Goal: Task Accomplishment & Management: Complete application form

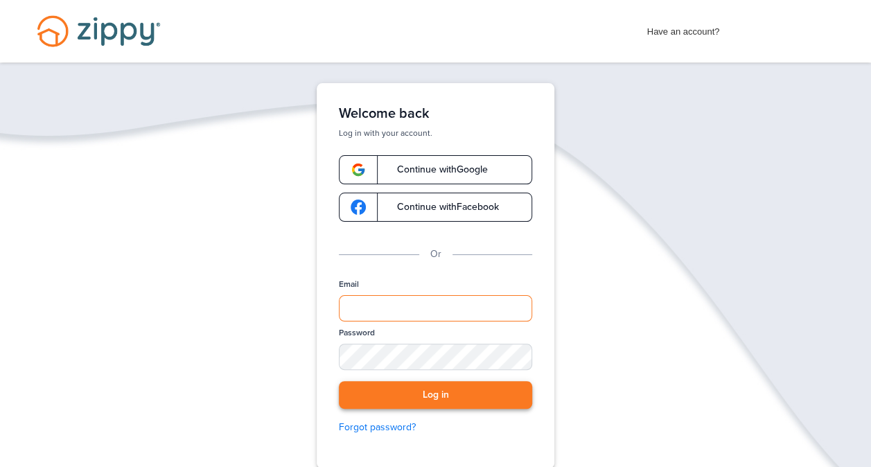
type input "**********"
click at [435, 396] on button "Log in" at bounding box center [435, 395] width 193 height 28
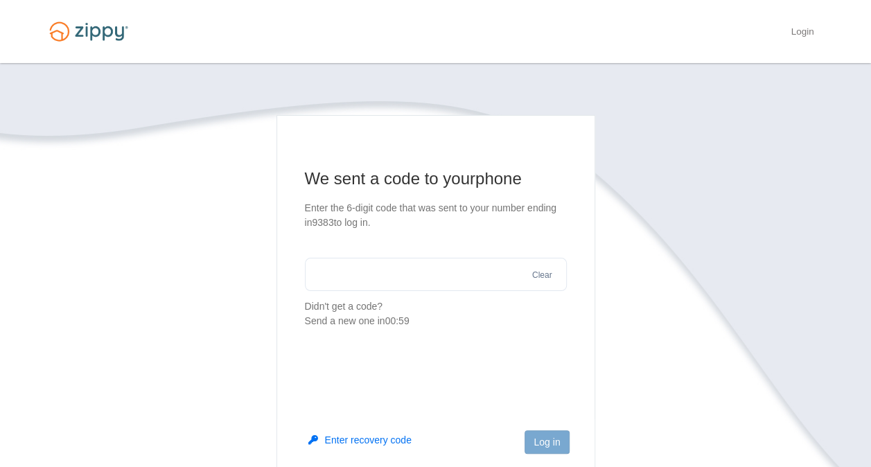
click at [371, 283] on input "text" at bounding box center [436, 274] width 262 height 33
type input "******"
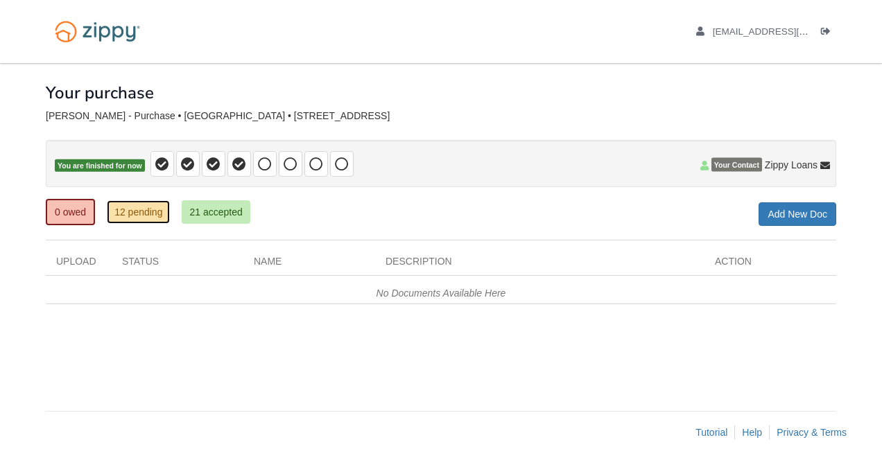
click at [148, 213] on link "12 pending" at bounding box center [138, 212] width 63 height 24
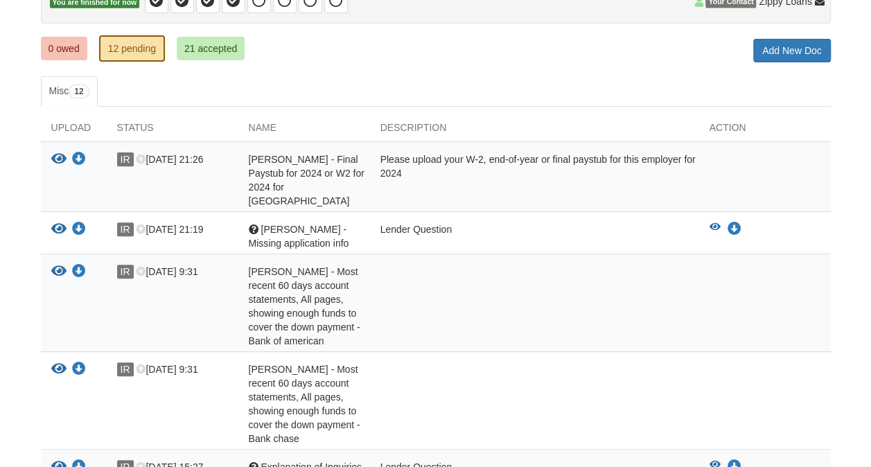
scroll to position [208, 0]
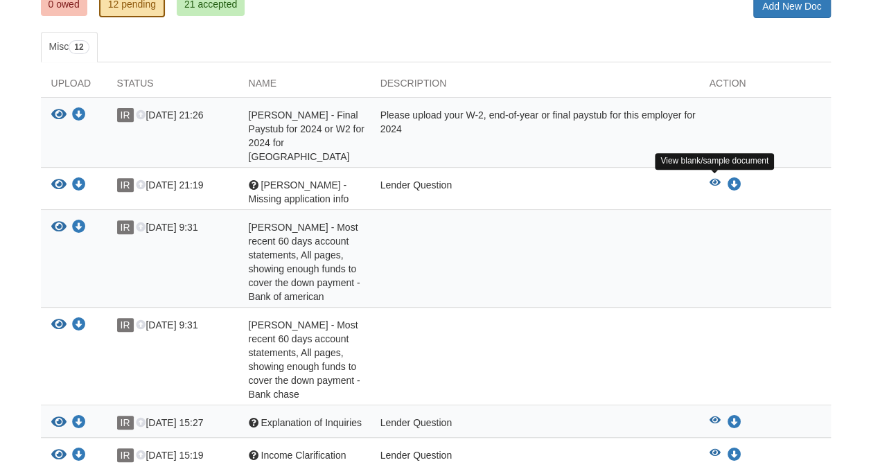
click at [710, 178] on icon "View Iris Rosario -Missing application info" at bounding box center [715, 183] width 11 height 10
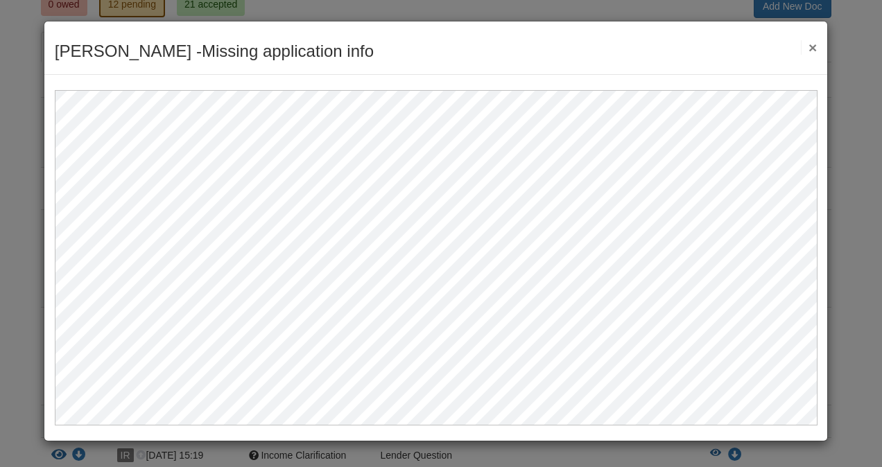
click at [812, 44] on button "×" at bounding box center [809, 47] width 16 height 15
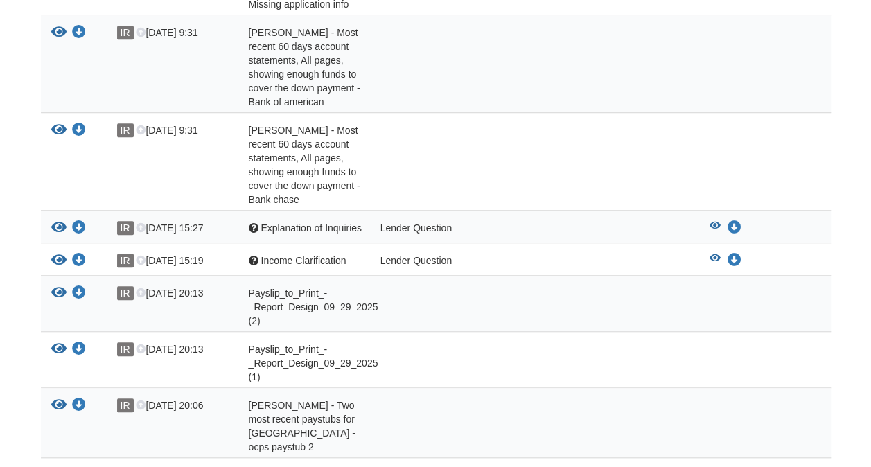
scroll to position [416, 0]
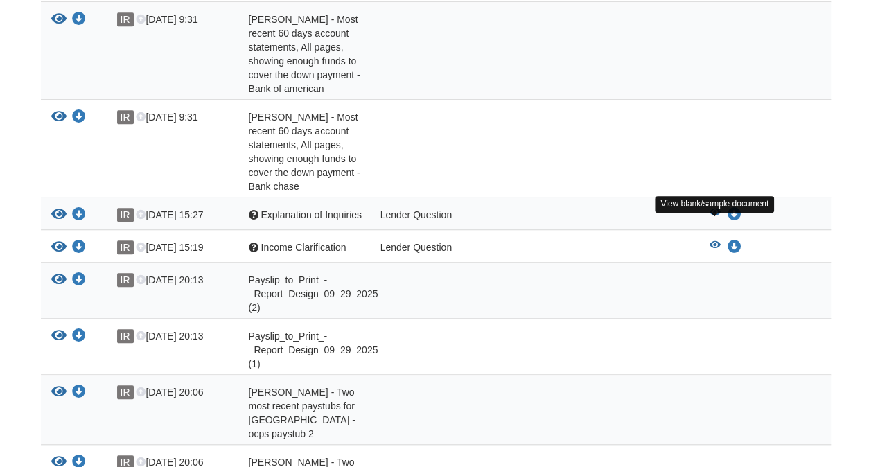
click at [714, 218] on icon "View Explanation of Inquiries" at bounding box center [715, 213] width 11 height 10
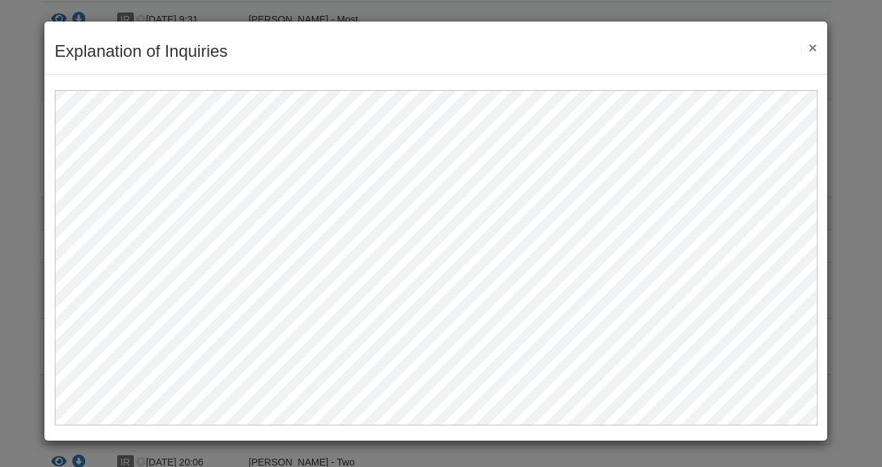
click at [815, 44] on button "×" at bounding box center [809, 47] width 16 height 15
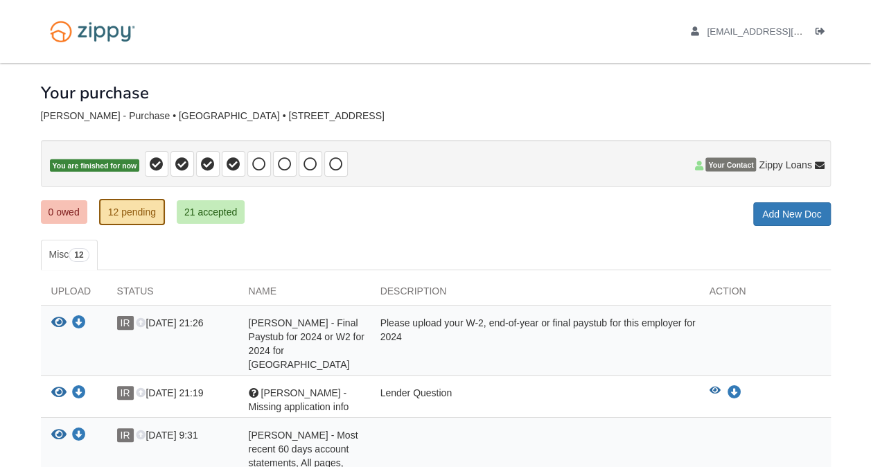
scroll to position [0, 0]
click at [256, 166] on icon at bounding box center [259, 164] width 14 height 14
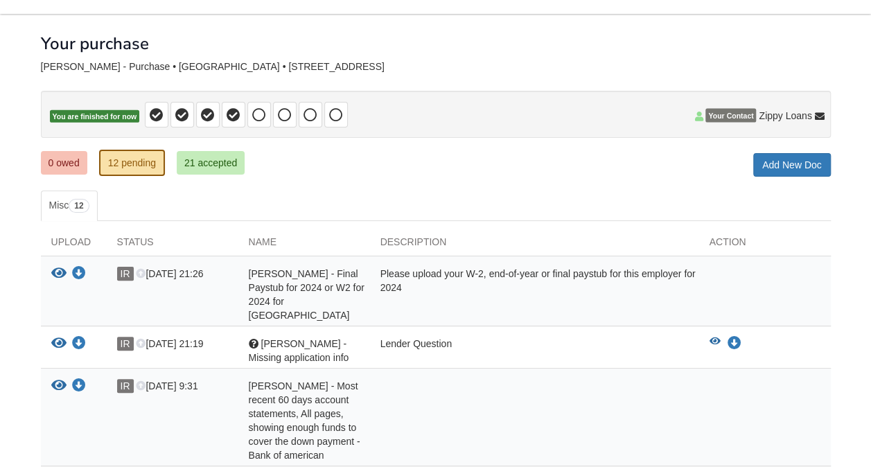
scroll to position [69, 0]
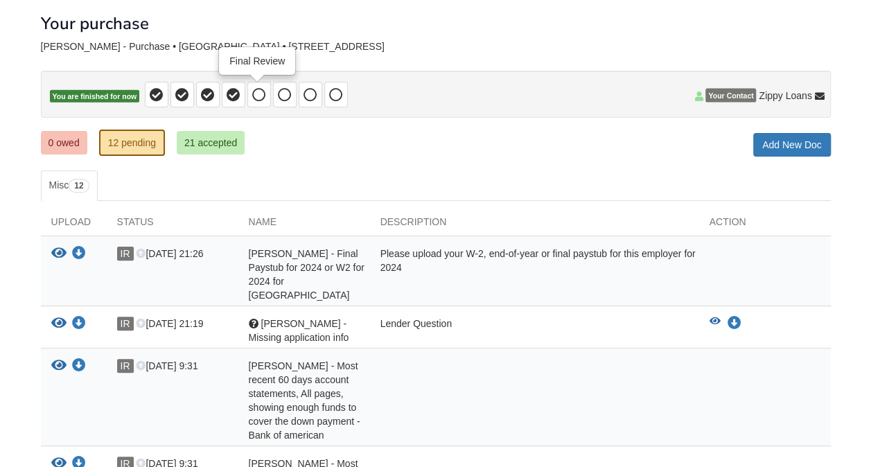
click at [256, 93] on icon at bounding box center [259, 95] width 14 height 14
click at [134, 140] on link "12 pending" at bounding box center [132, 143] width 66 height 26
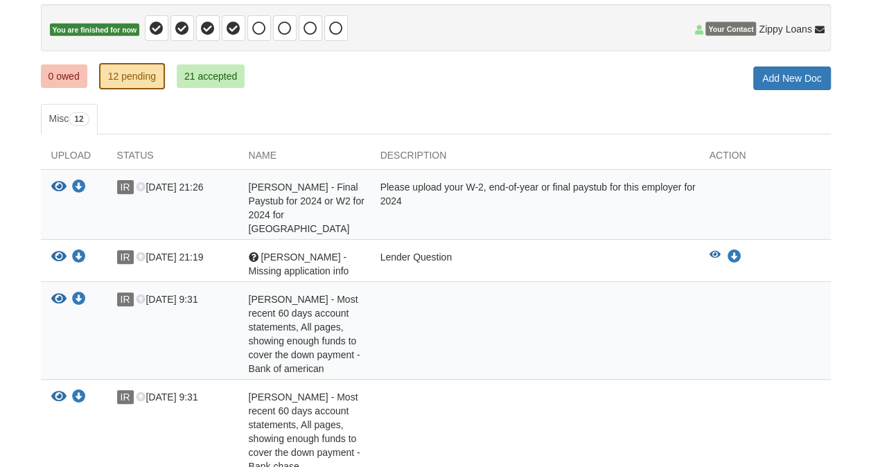
scroll to position [139, 0]
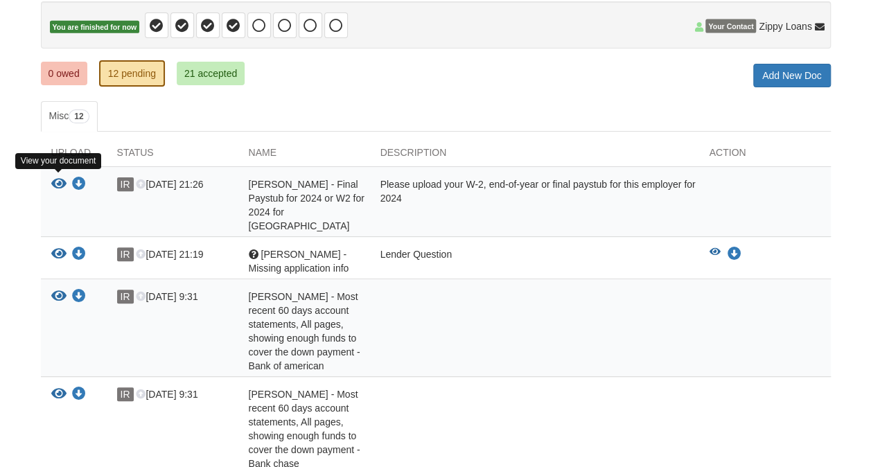
click at [54, 180] on icon "View Iris Rosario - Final Paystub for 2024 or W2 for 2024 for Orange county pub…" at bounding box center [58, 184] width 15 height 14
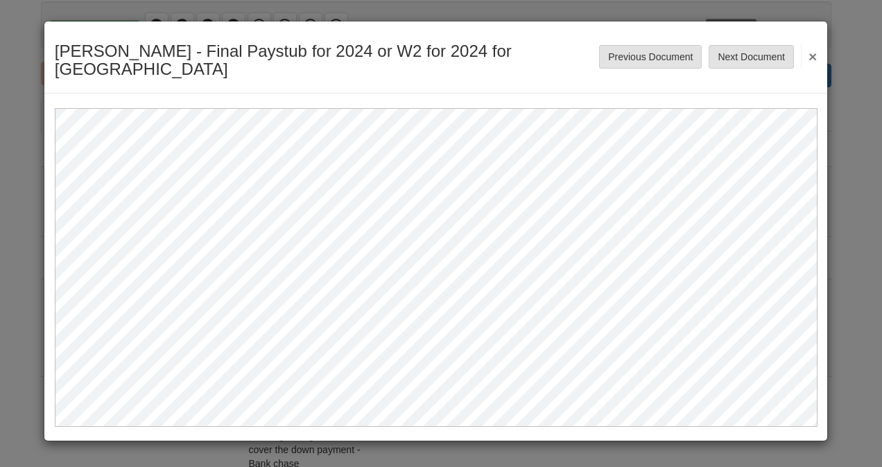
click at [815, 55] on button "×" at bounding box center [809, 56] width 16 height 25
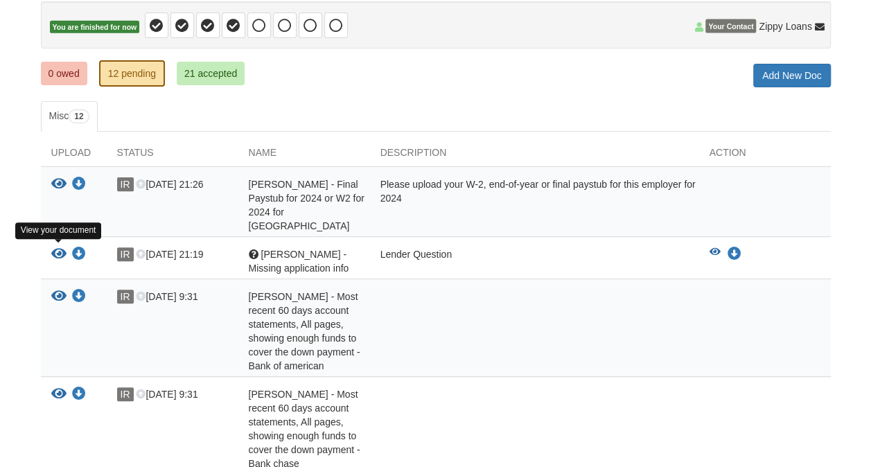
click at [60, 250] on icon "View Iris Rosario -Missing application info" at bounding box center [58, 254] width 15 height 14
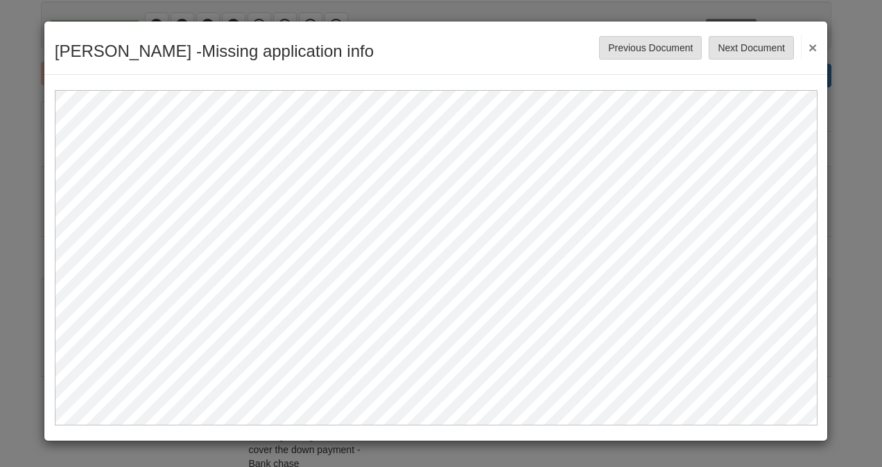
drag, startPoint x: 817, startPoint y: 46, endPoint x: 809, endPoint y: 53, distance: 9.9
click at [814, 50] on button "×" at bounding box center [809, 47] width 16 height 25
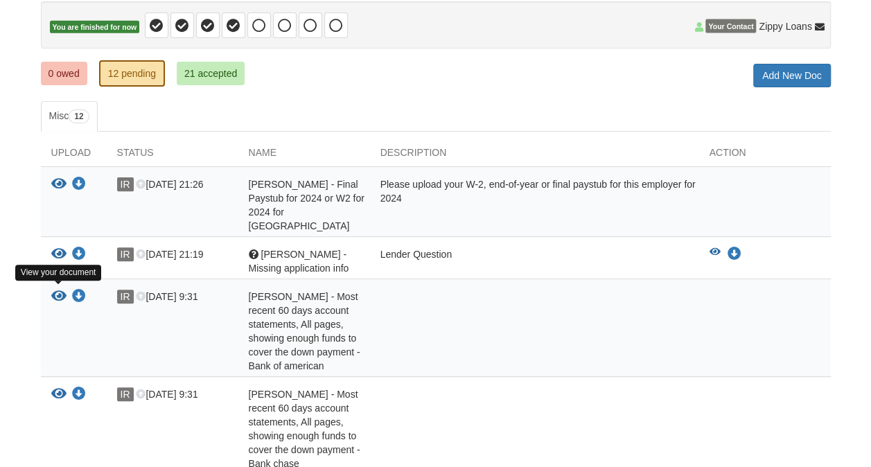
click at [60, 291] on icon "View Iris Rosario Melendez - Most recent 60 days account statements, All pages,…" at bounding box center [58, 297] width 15 height 14
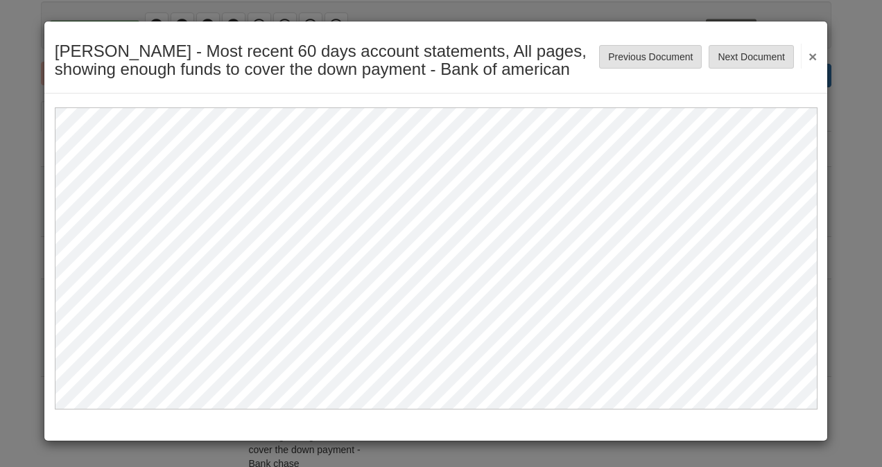
click at [810, 64] on button "×" at bounding box center [809, 56] width 16 height 25
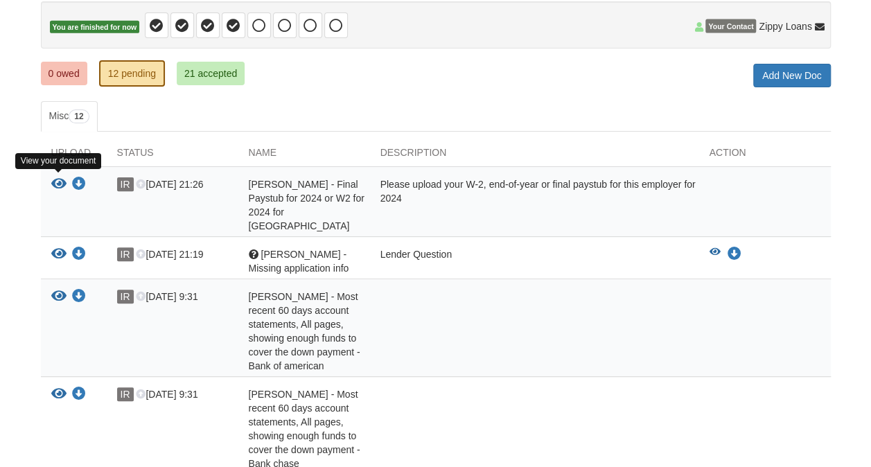
click at [61, 182] on icon "View Iris Rosario - Final Paystub for 2024 or W2 for 2024 for Orange county pub…" at bounding box center [58, 184] width 15 height 14
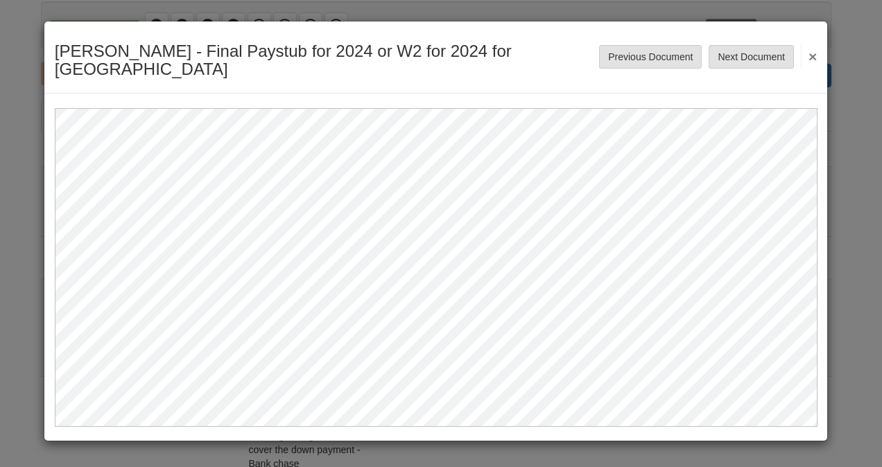
click at [815, 55] on button "×" at bounding box center [809, 56] width 16 height 25
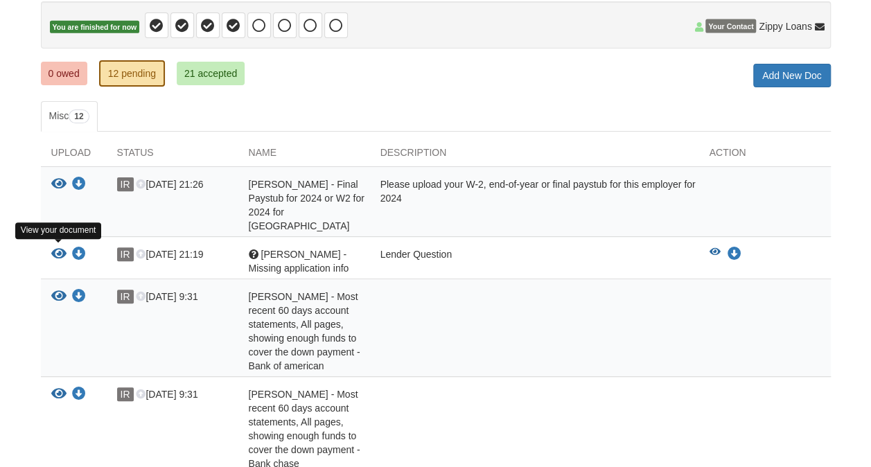
click at [58, 248] on icon "View Iris Rosario -Missing application info" at bounding box center [58, 254] width 15 height 14
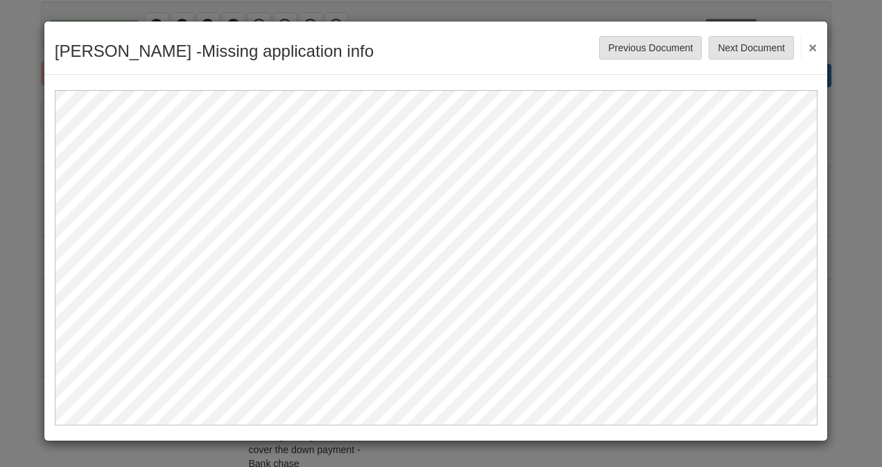
click at [812, 46] on button "×" at bounding box center [809, 47] width 16 height 25
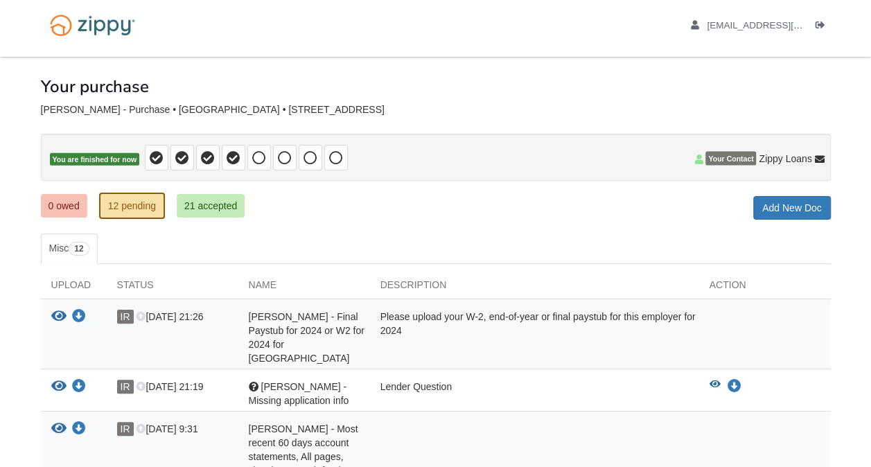
scroll to position [0, 0]
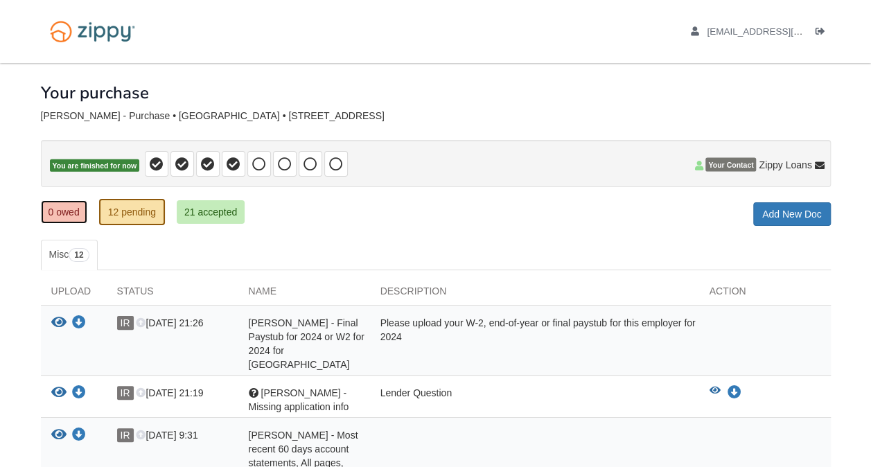
click at [57, 209] on link "0 owed" at bounding box center [64, 212] width 46 height 24
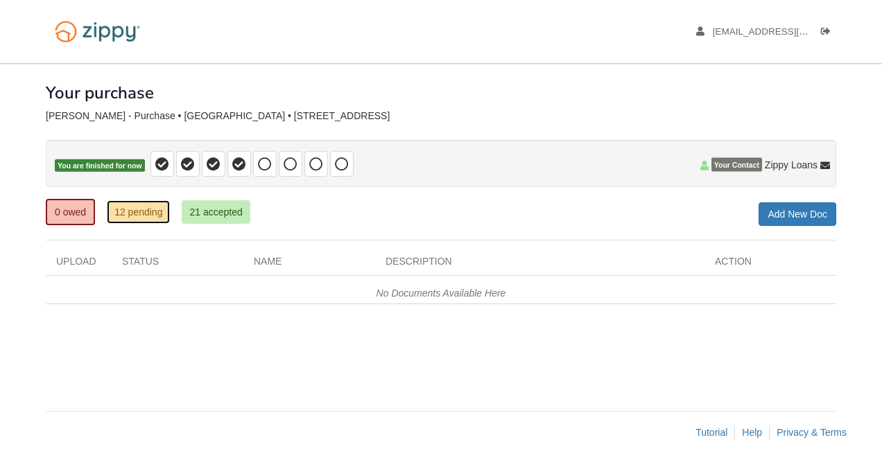
click at [150, 205] on link "12 pending" at bounding box center [138, 212] width 63 height 24
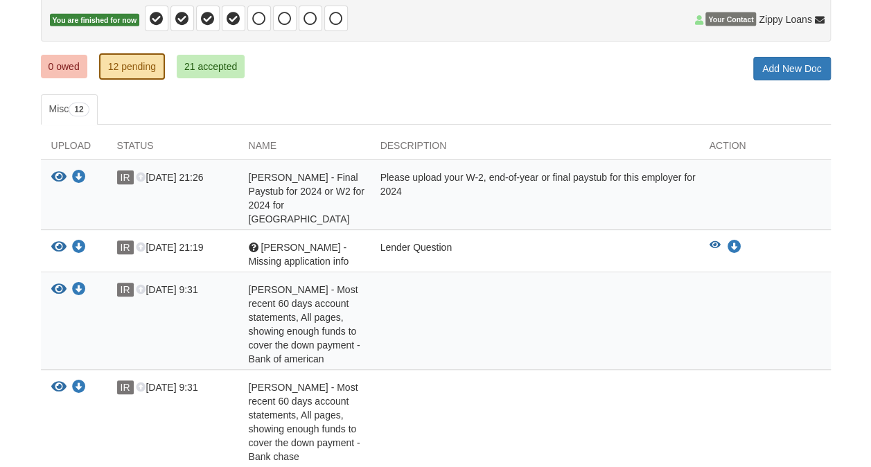
scroll to position [208, 0]
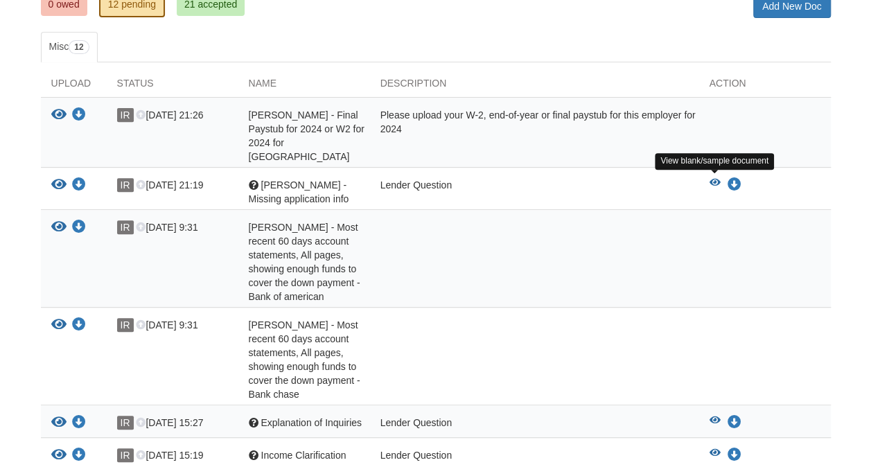
click at [715, 178] on icon "View Iris Rosario -Missing application info" at bounding box center [715, 183] width 11 height 10
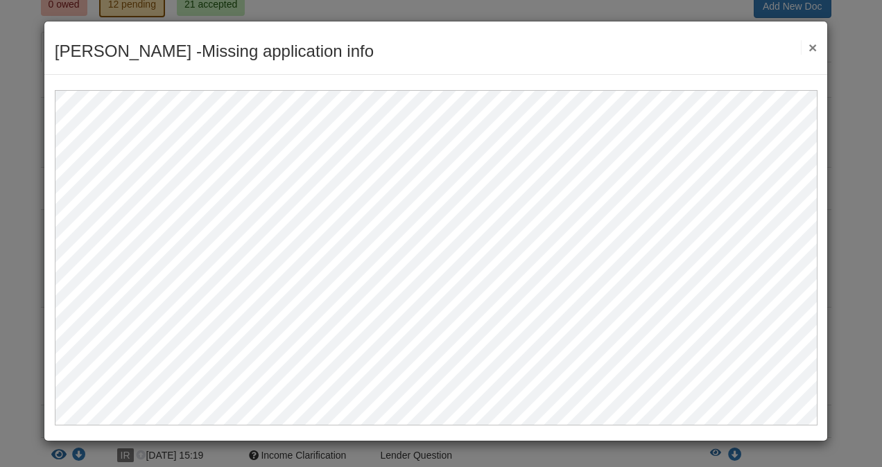
click at [812, 47] on button "×" at bounding box center [809, 47] width 16 height 15
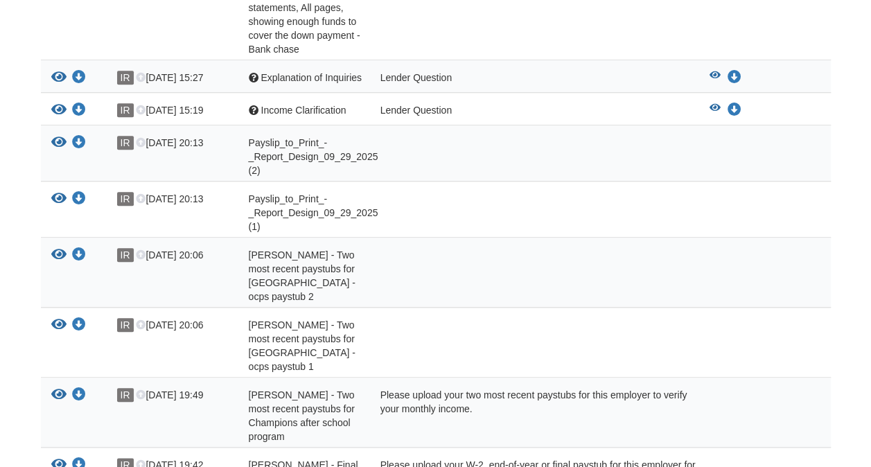
scroll to position [555, 0]
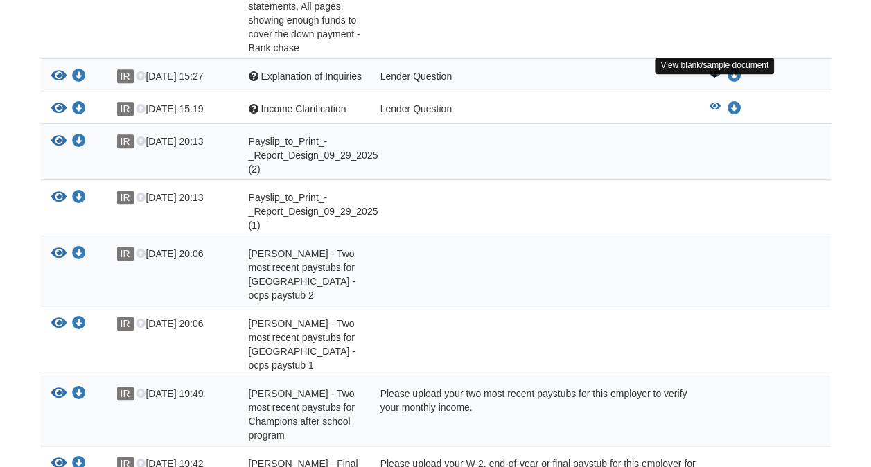
click at [714, 79] on icon "View Explanation of Inquiries" at bounding box center [715, 74] width 11 height 10
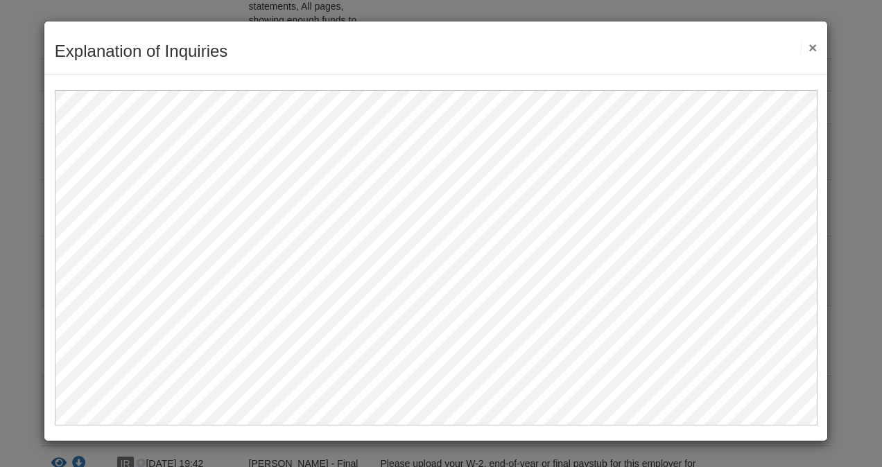
click at [809, 43] on button "×" at bounding box center [809, 47] width 16 height 15
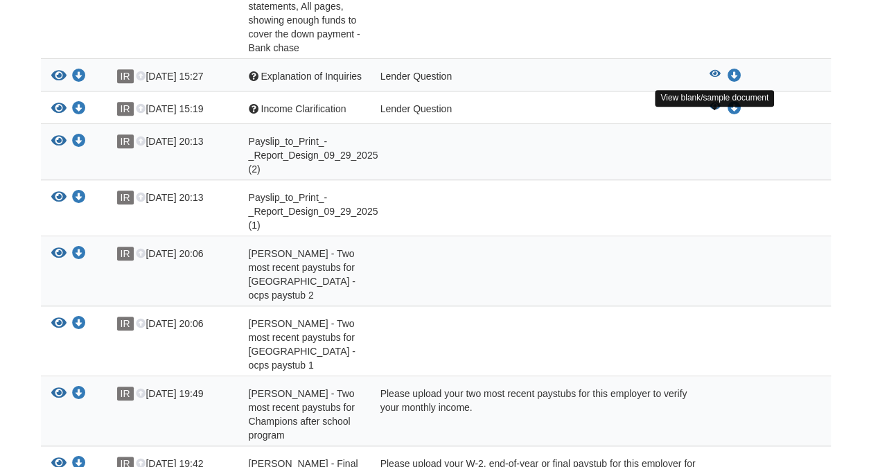
click at [715, 112] on icon "View Income Clarification" at bounding box center [715, 107] width 11 height 10
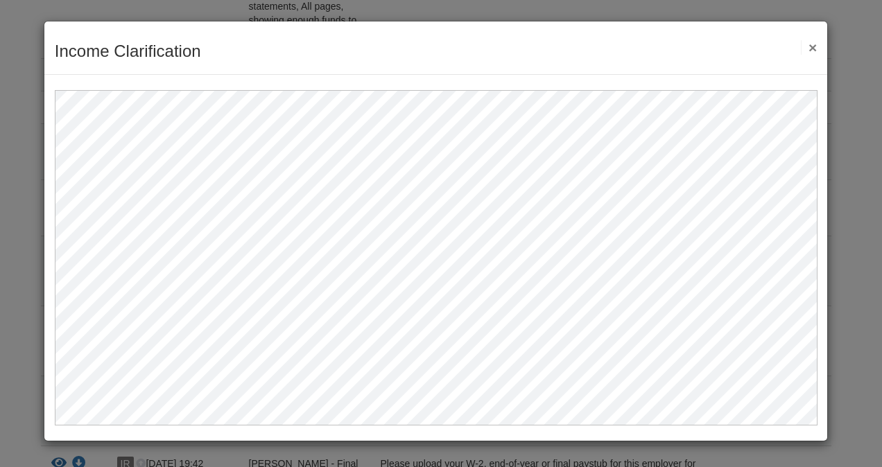
click at [814, 47] on button "×" at bounding box center [809, 47] width 16 height 15
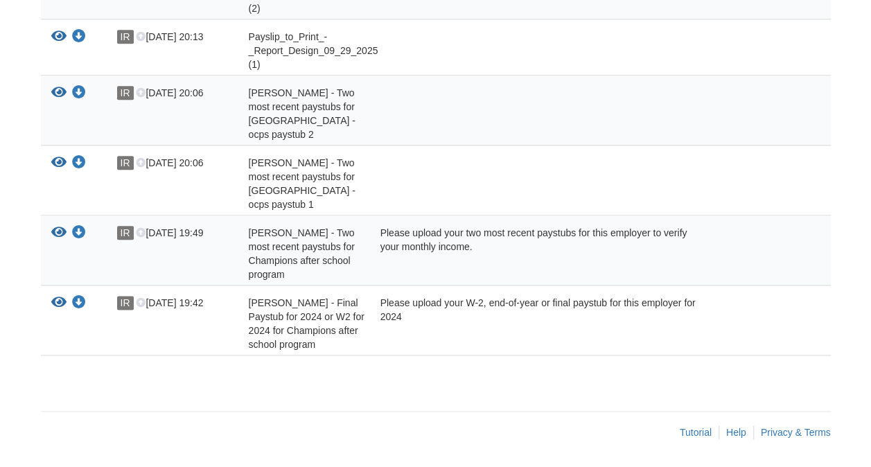
scroll to position [724, 0]
click at [57, 231] on icon "View Iris Rosario - Two most recent paystubs for Champions after school program" at bounding box center [58, 233] width 15 height 14
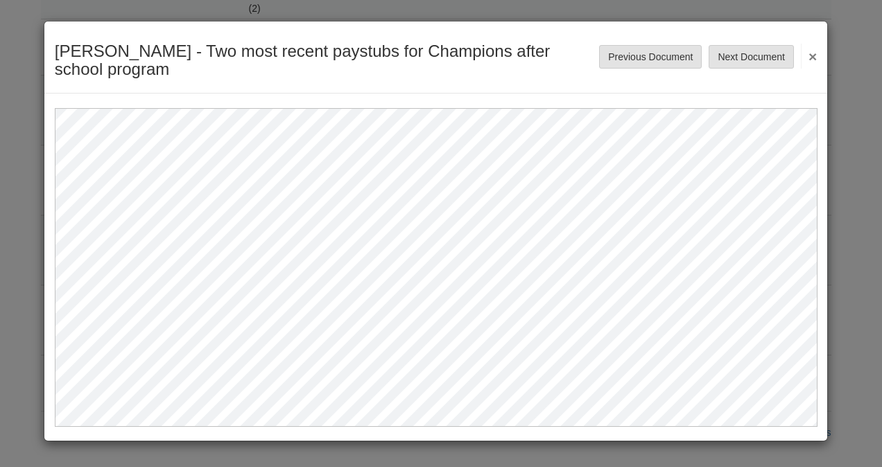
click at [806, 57] on button "×" at bounding box center [809, 56] width 16 height 25
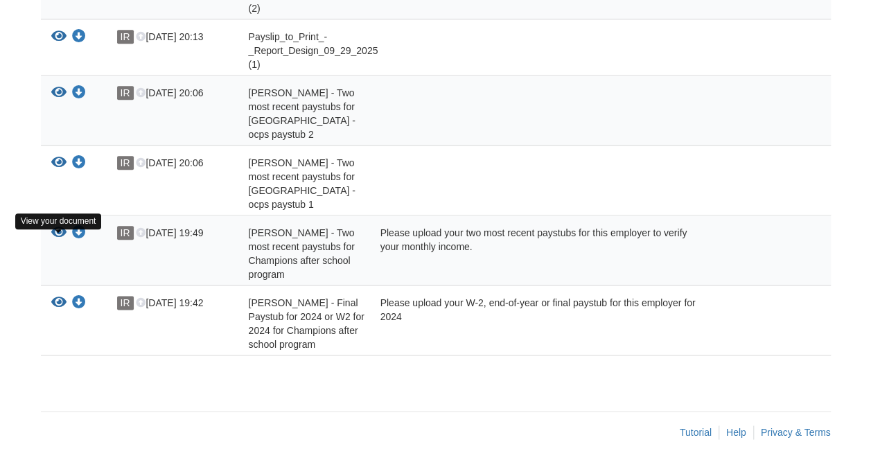
click at [60, 233] on icon "View Iris Rosario - Two most recent paystubs for Champions after school program" at bounding box center [58, 233] width 15 height 14
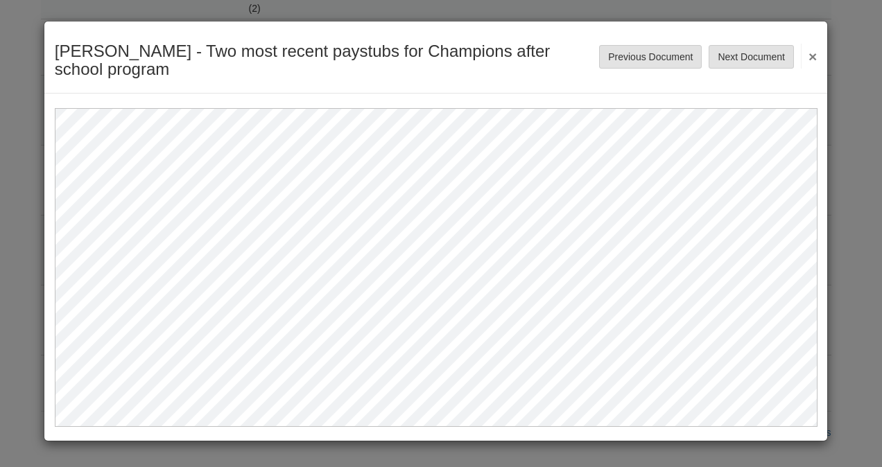
click at [814, 55] on button "×" at bounding box center [809, 56] width 16 height 25
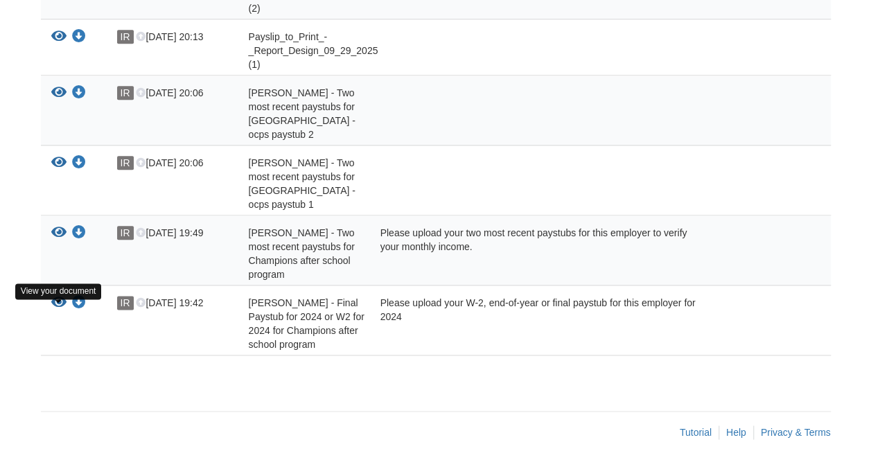
click at [54, 304] on icon "View Iris Rosario - Final Paystub for 2024 or W2 for 2024 for Champions after s…" at bounding box center [58, 303] width 15 height 14
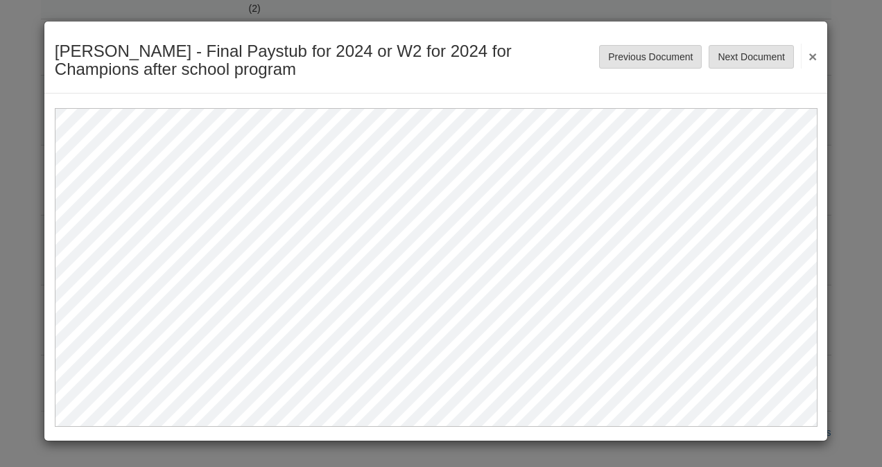
click at [817, 54] on button "×" at bounding box center [809, 56] width 16 height 25
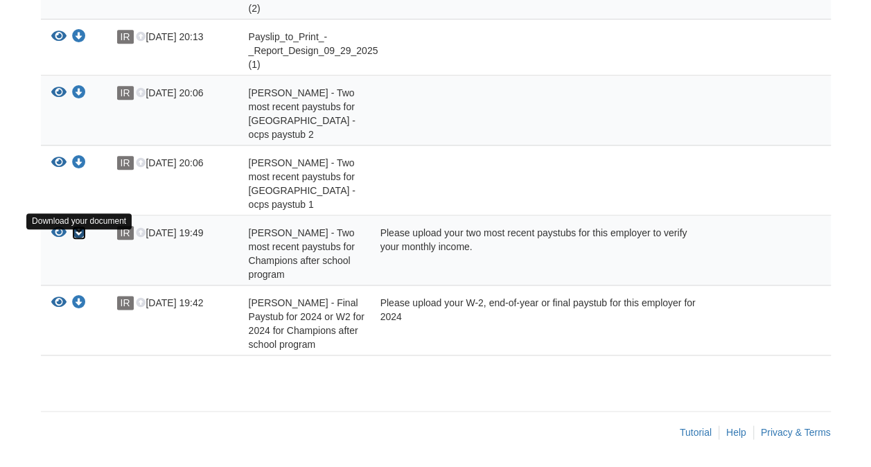
click at [77, 232] on icon "Download Iris Rosario - Two most recent paystubs for Champions after school pro…" at bounding box center [79, 233] width 14 height 14
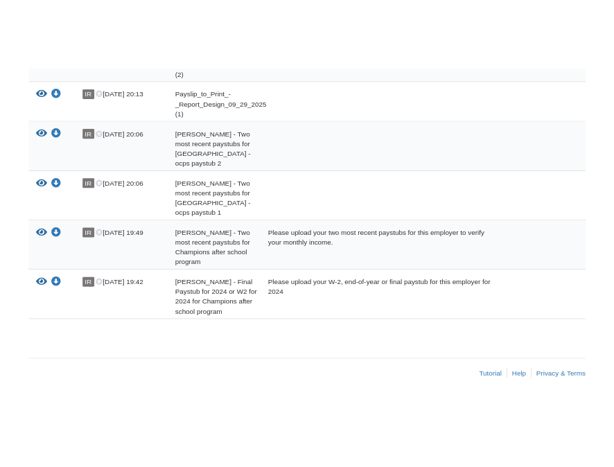
scroll to position [0, 0]
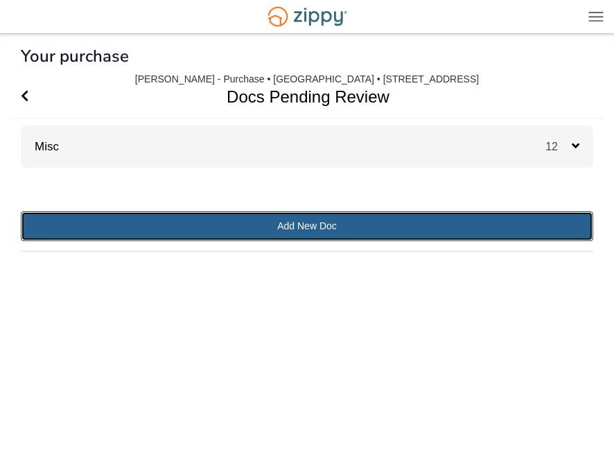
click at [308, 230] on link "Add New Doc" at bounding box center [307, 226] width 573 height 30
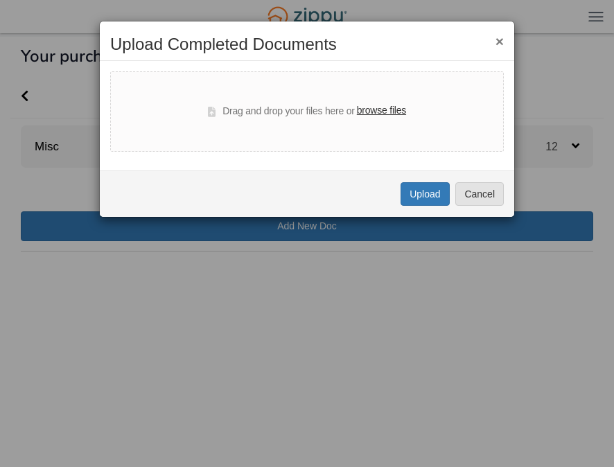
click at [370, 108] on label "browse files" at bounding box center [381, 110] width 49 height 15
click at [0, 0] on input "browse files" at bounding box center [0, 0] width 0 height 0
click at [415, 191] on button "Upload" at bounding box center [425, 194] width 49 height 24
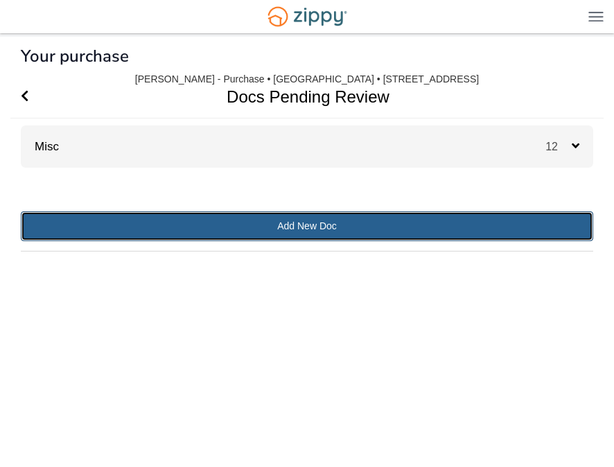
click at [323, 227] on link "Add New Doc" at bounding box center [307, 226] width 573 height 30
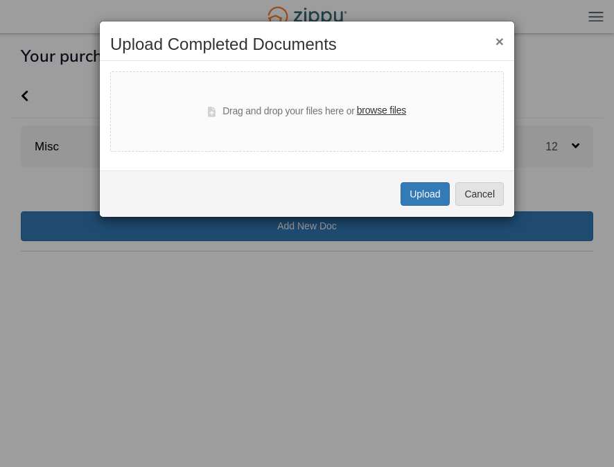
click at [383, 110] on label "browse files" at bounding box center [381, 110] width 49 height 15
click at [0, 0] on input "browse files" at bounding box center [0, 0] width 0 height 0
select select "****"
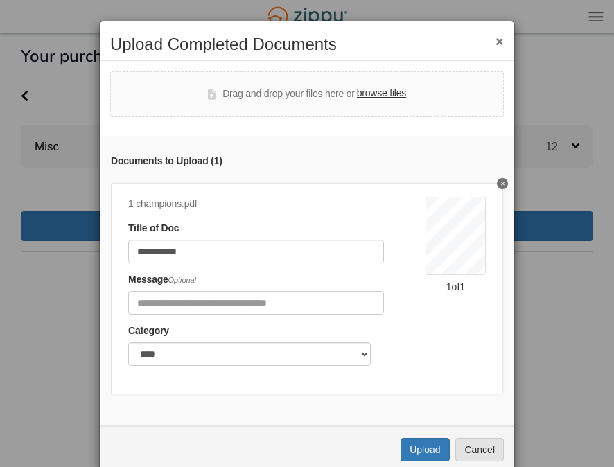
scroll to position [35, 0]
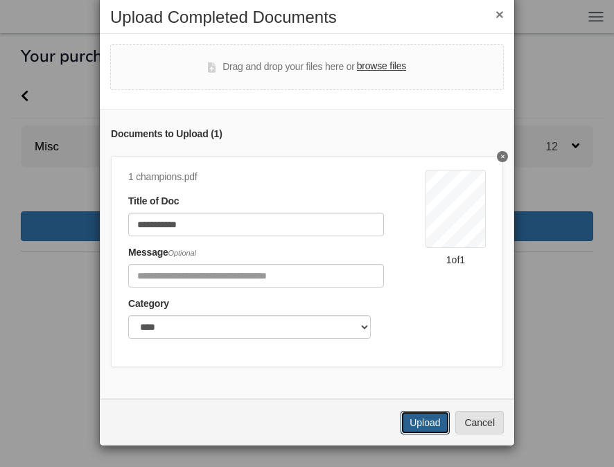
drag, startPoint x: 428, startPoint y: 427, endPoint x: 423, endPoint y: 438, distance: 12.1
click at [430, 446] on div "**********" at bounding box center [307, 220] width 416 height 453
click at [417, 424] on button "Upload" at bounding box center [425, 423] width 49 height 24
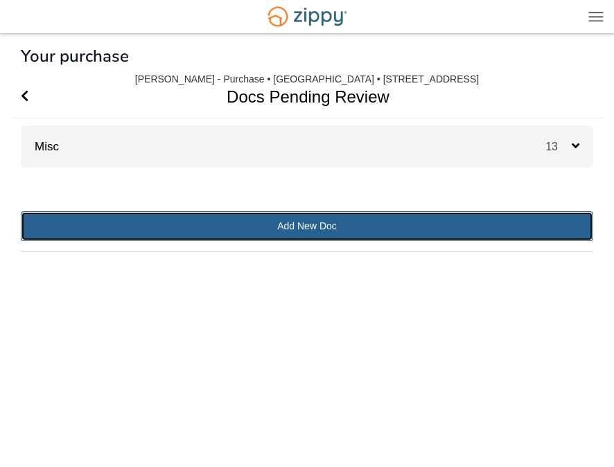
click at [312, 231] on link "Add New Doc" at bounding box center [307, 226] width 573 height 30
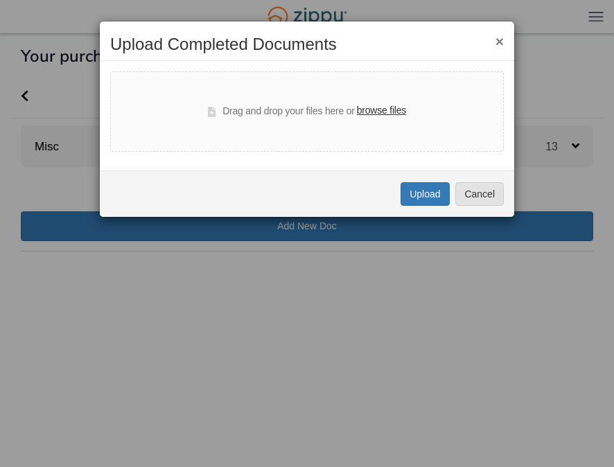
click at [380, 108] on label "browse files" at bounding box center [381, 110] width 49 height 15
click at [0, 0] on input "browse files" at bounding box center [0, 0] width 0 height 0
select select "****"
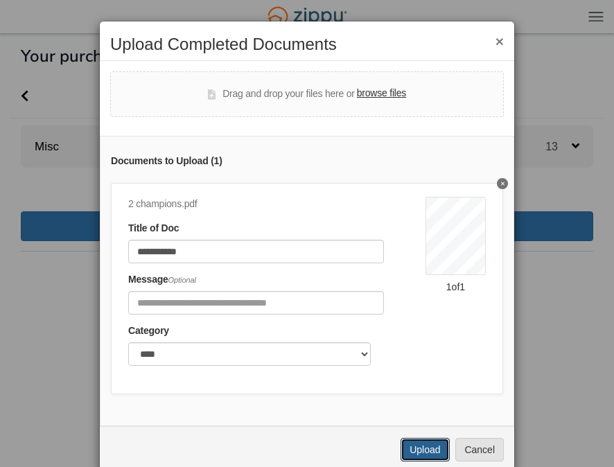
click at [420, 456] on button "Upload" at bounding box center [425, 450] width 49 height 24
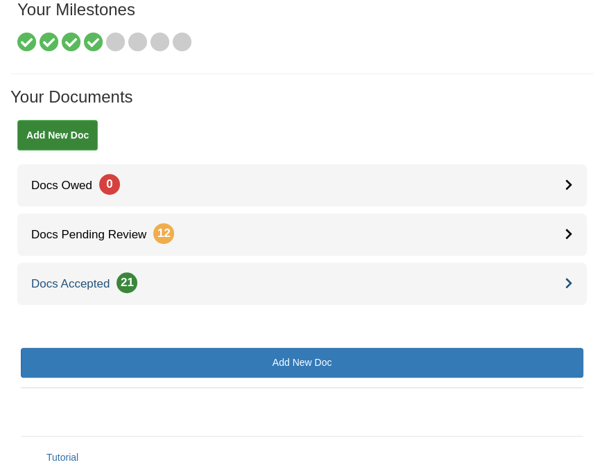
scroll to position [208, 0]
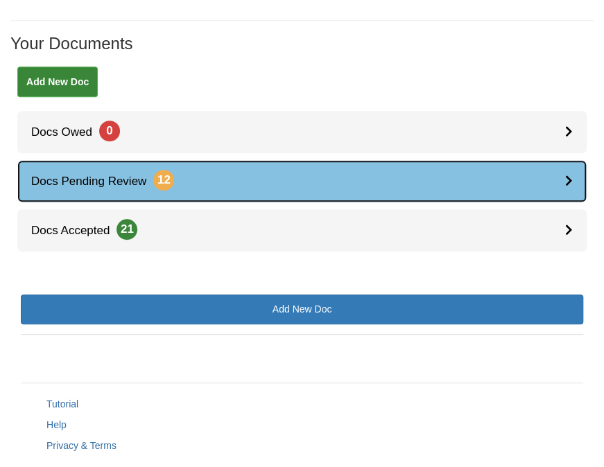
click at [365, 178] on link "Docs Pending Review 12" at bounding box center [301, 181] width 569 height 42
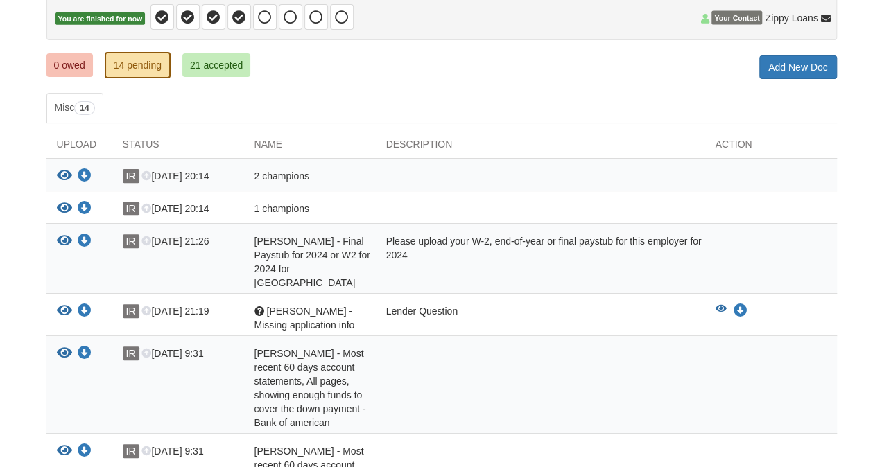
scroll to position [69, 0]
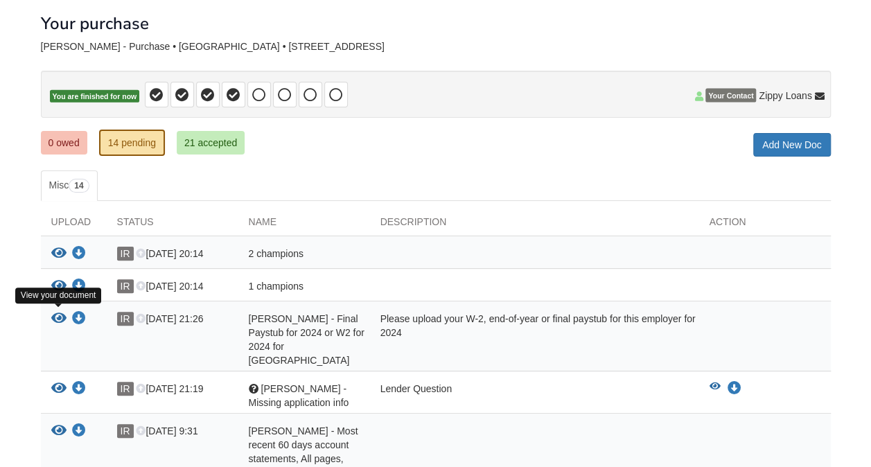
click at [55, 312] on icon "View Iris Rosario - Final Paystub for 2024 or W2 for 2024 for Orange county pub…" at bounding box center [58, 319] width 15 height 14
